Goal: Information Seeking & Learning: Learn about a topic

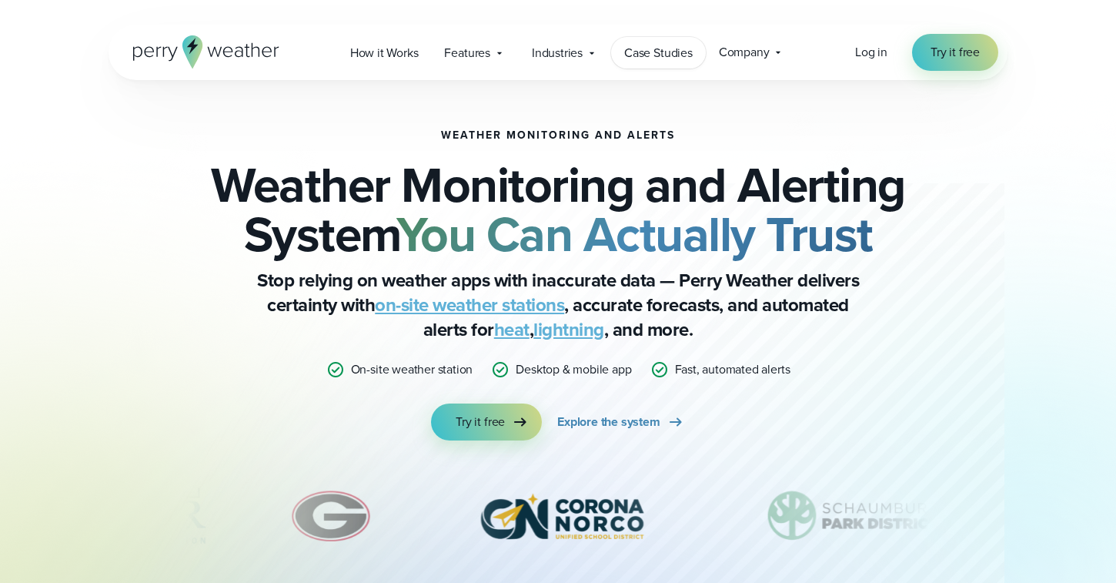
click at [649, 45] on span "Case Studies" at bounding box center [658, 53] width 69 height 18
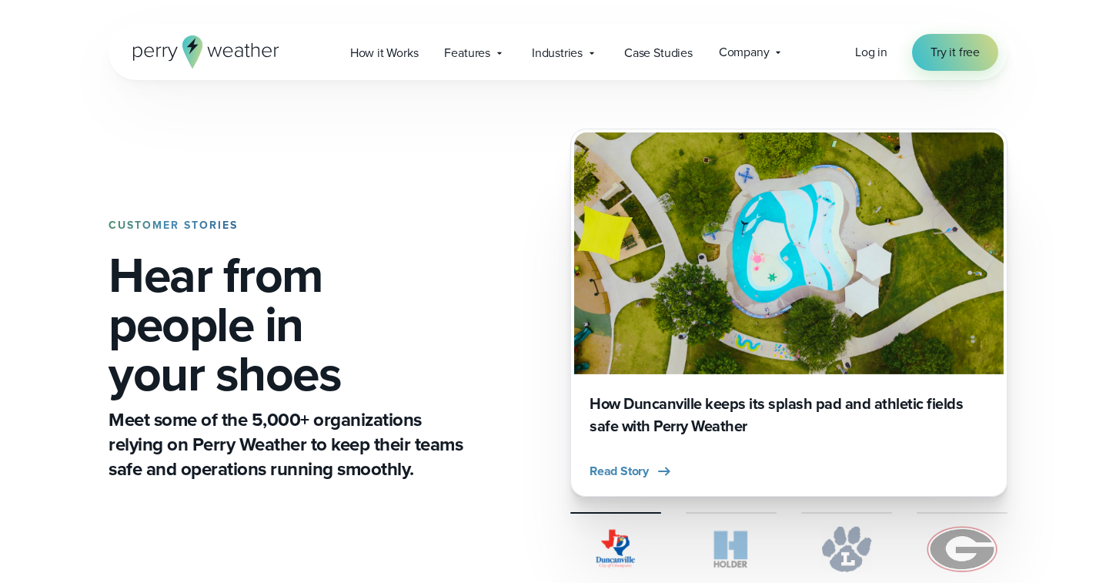
scroll to position [20, 0]
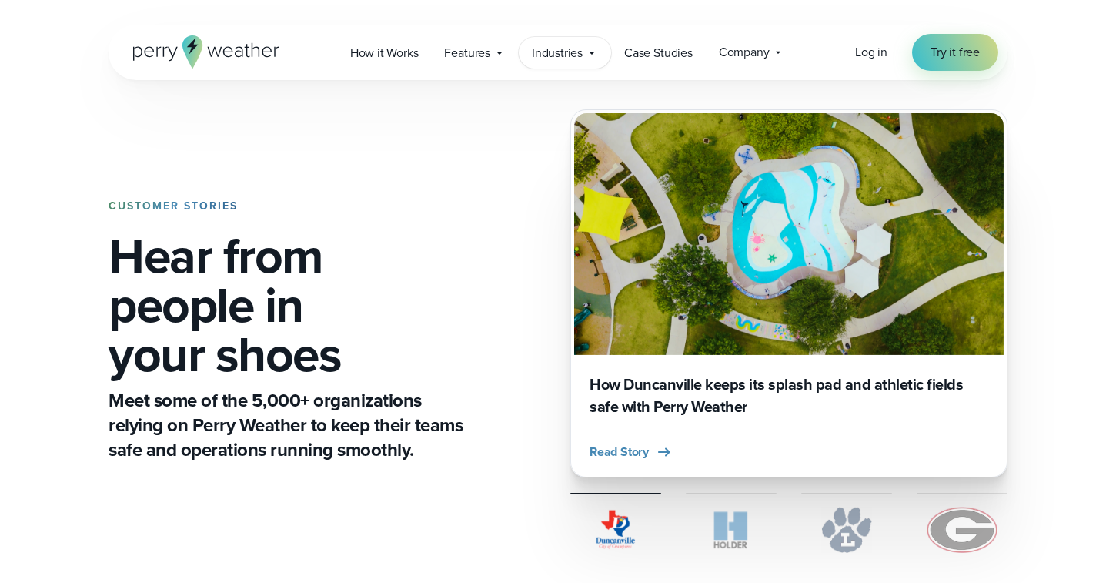
click at [569, 42] on div "Industries Featured Case Study How PGA of America is Prioritizing Golfer Safety…" at bounding box center [565, 53] width 92 height 32
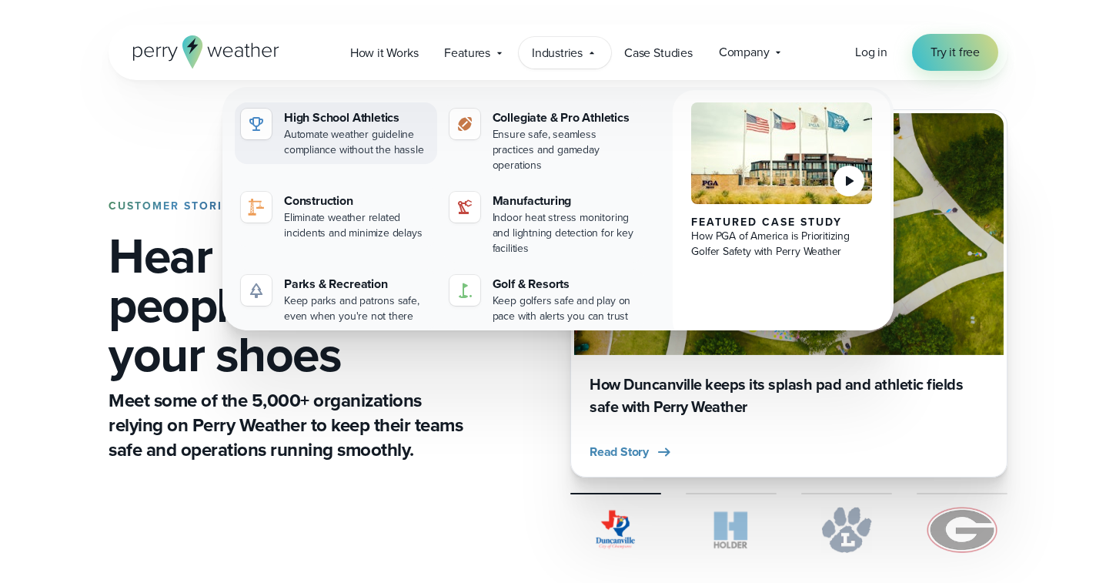
click at [350, 118] on div "High School Athletics" at bounding box center [357, 118] width 147 height 18
